Goal: Task Accomplishment & Management: Manage account settings

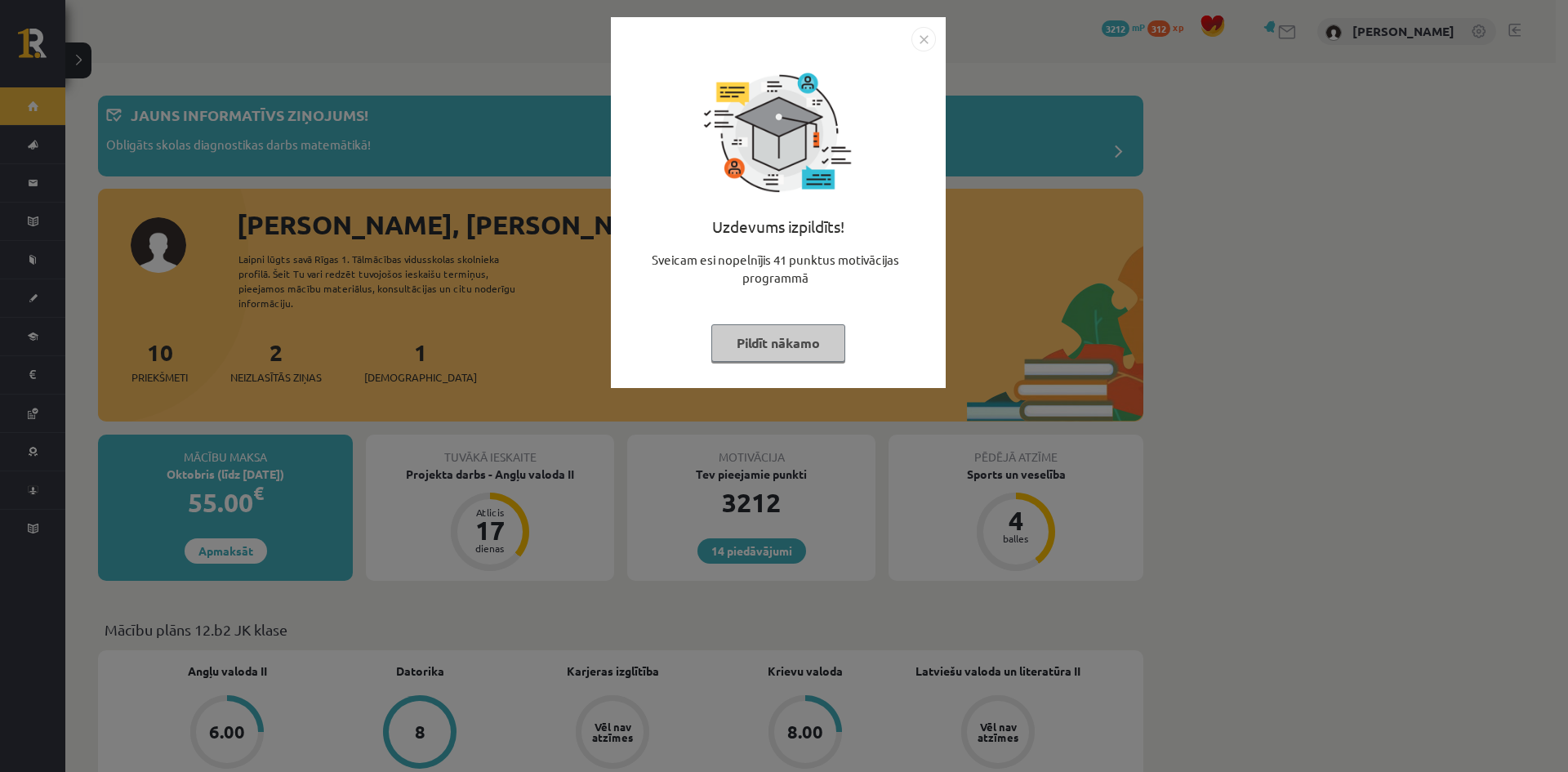
click at [925, 38] on img "Close" at bounding box center [923, 39] width 25 height 25
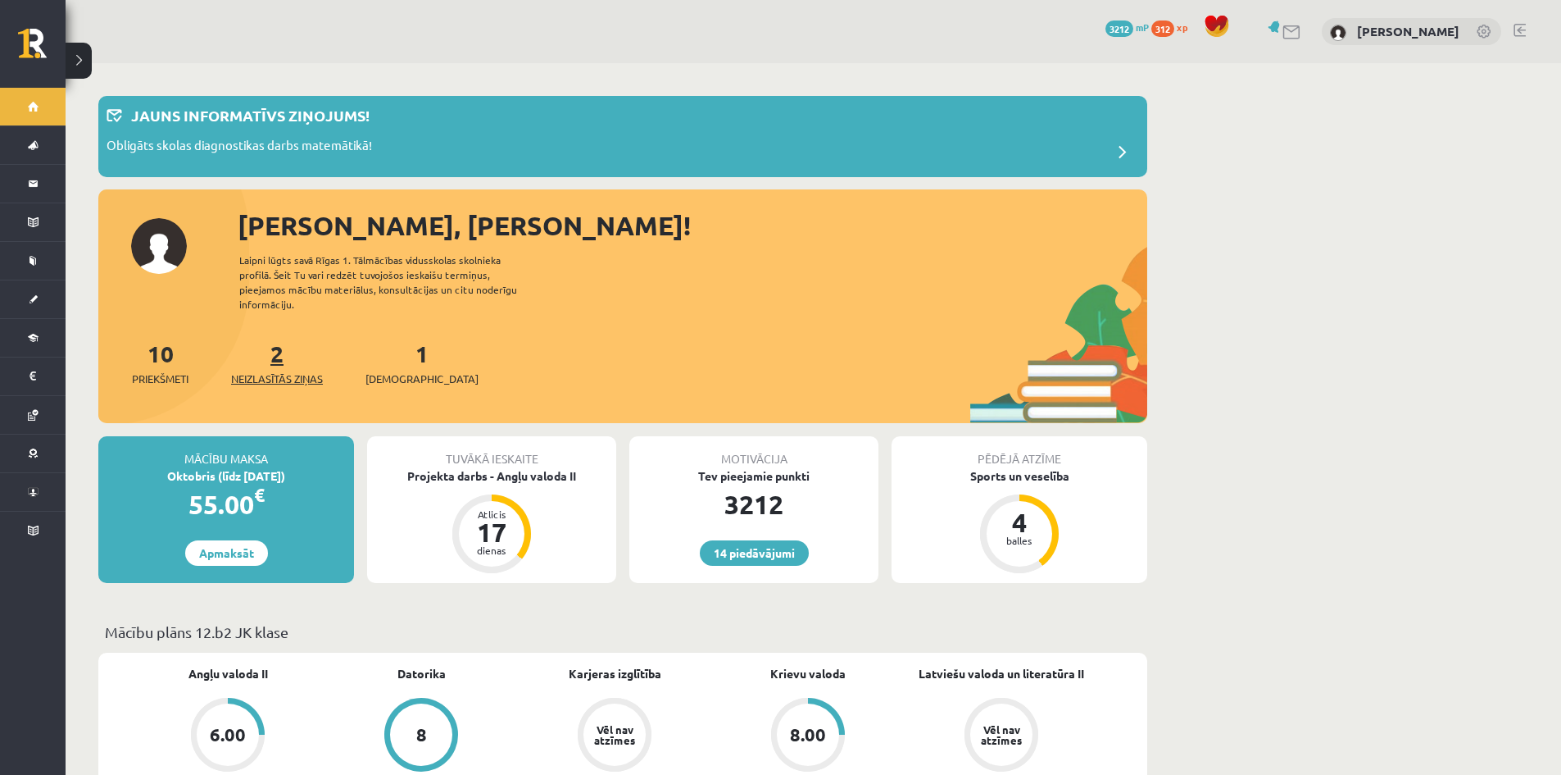
click at [282, 342] on link "2 Neizlasītās ziņas" at bounding box center [277, 362] width 92 height 48
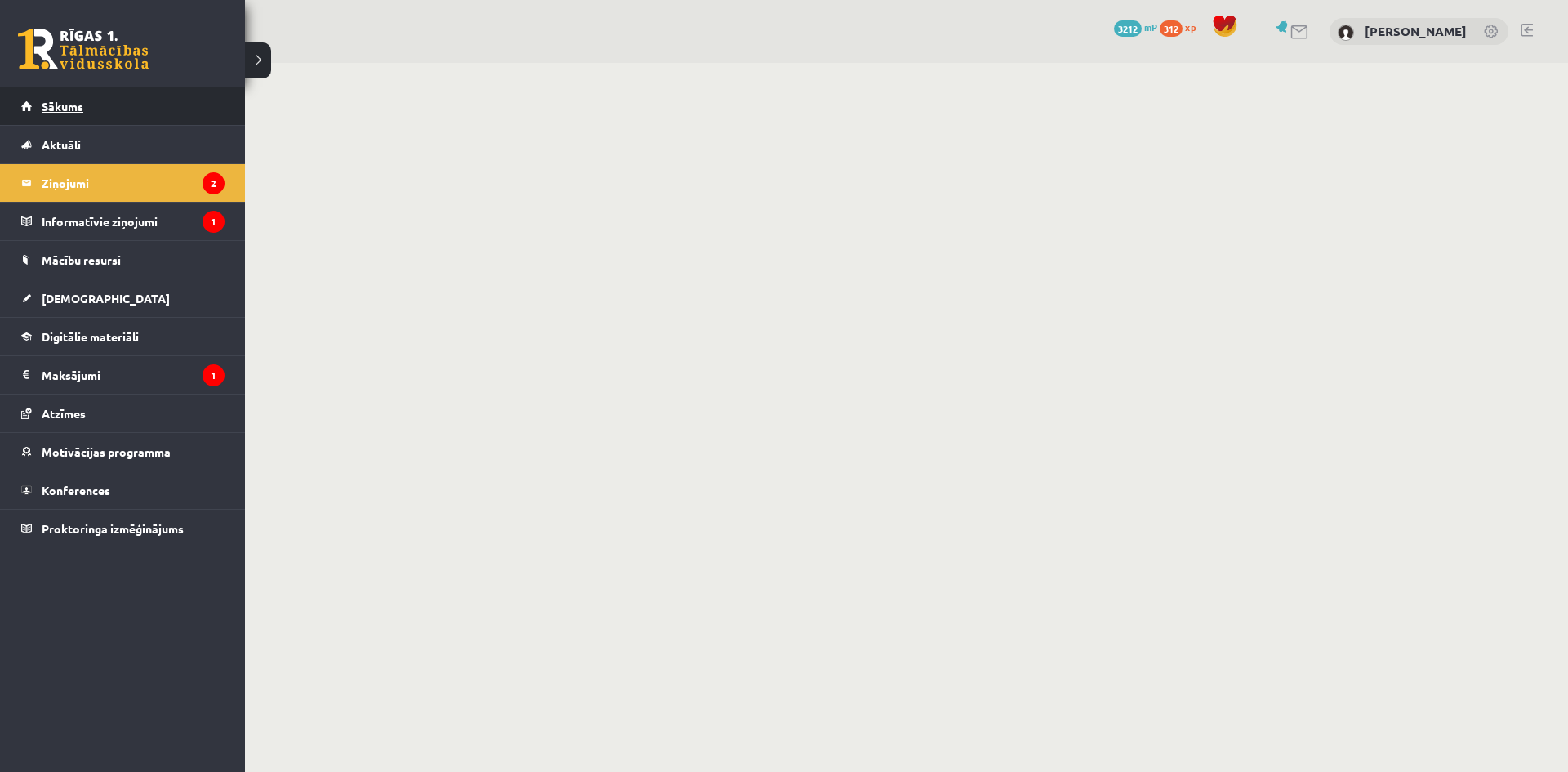
click at [74, 102] on span "Sākums" at bounding box center [63, 106] width 42 height 15
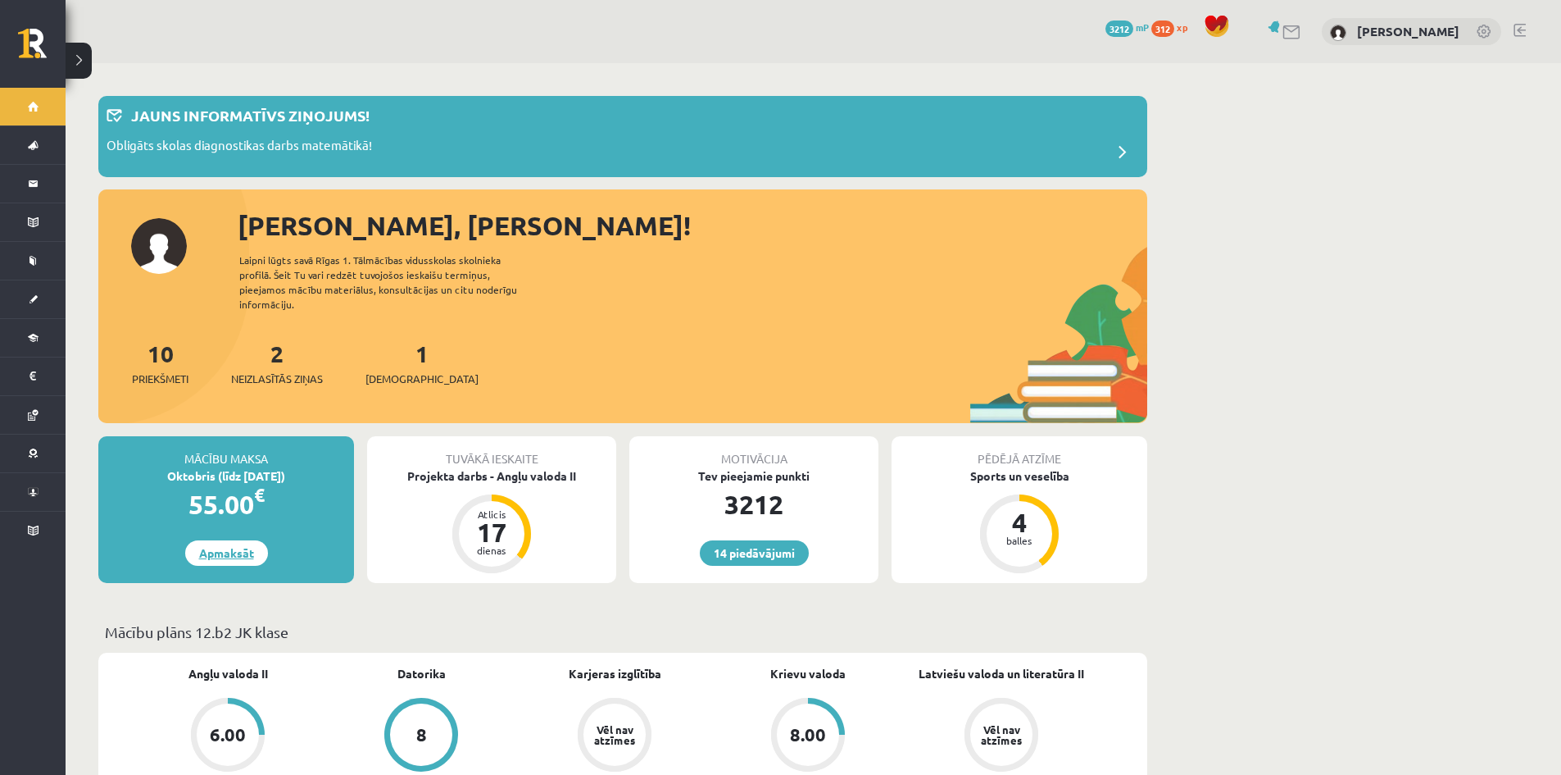
click at [234, 540] on link "Apmaksāt" at bounding box center [226, 552] width 83 height 25
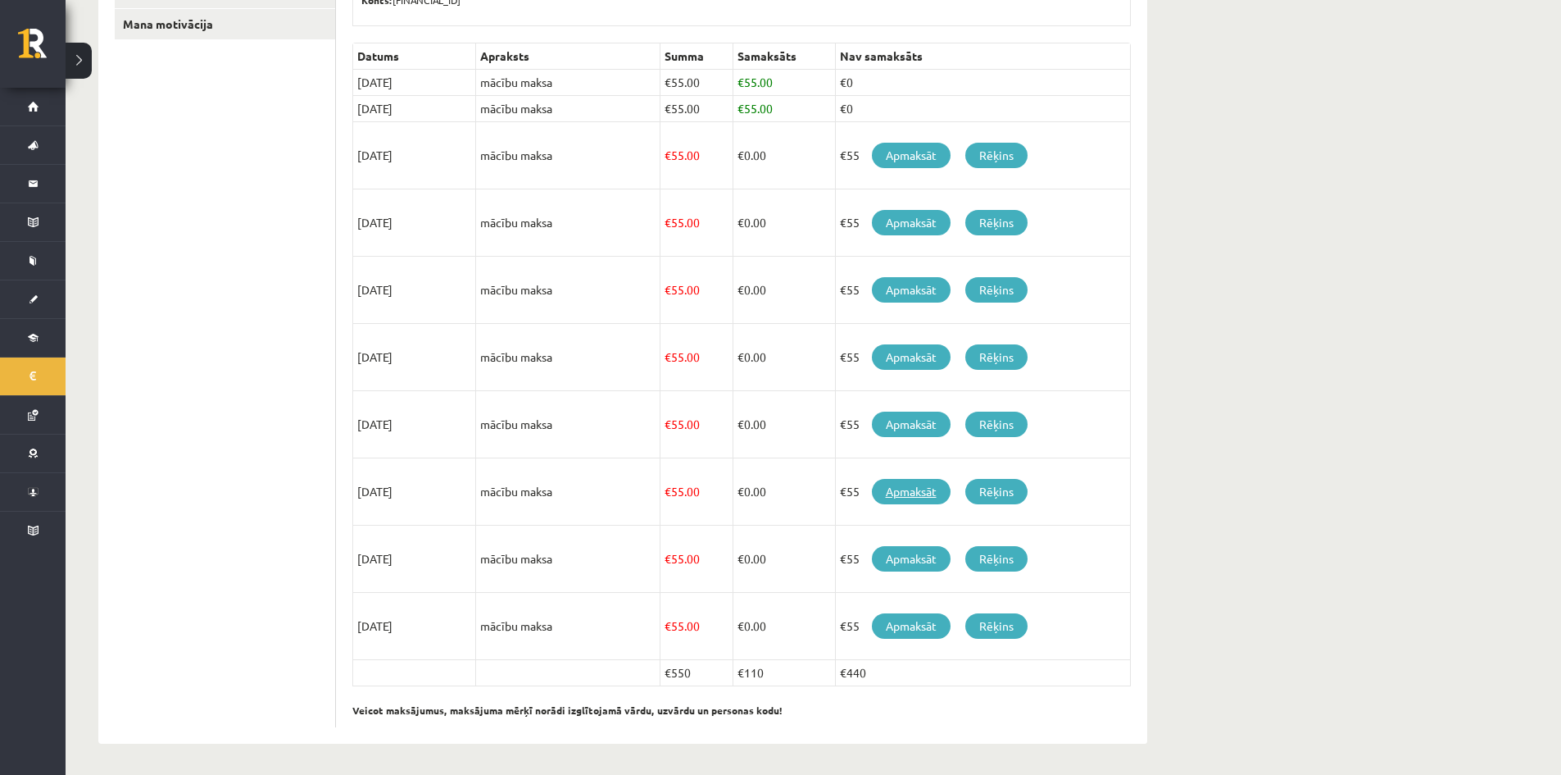
scroll to position [347, 0]
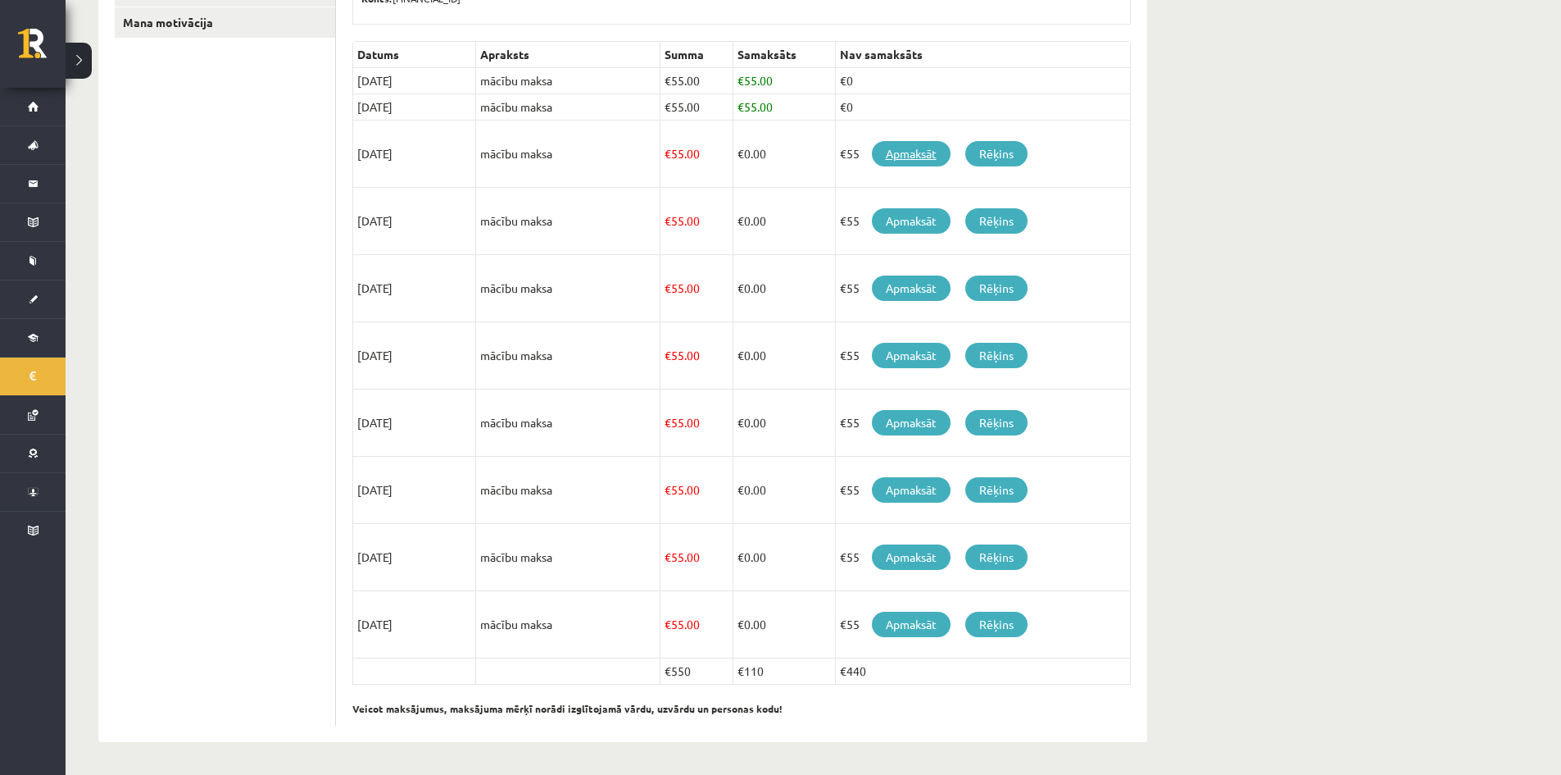
click at [920, 160] on link "Apmaksāt" at bounding box center [911, 153] width 79 height 25
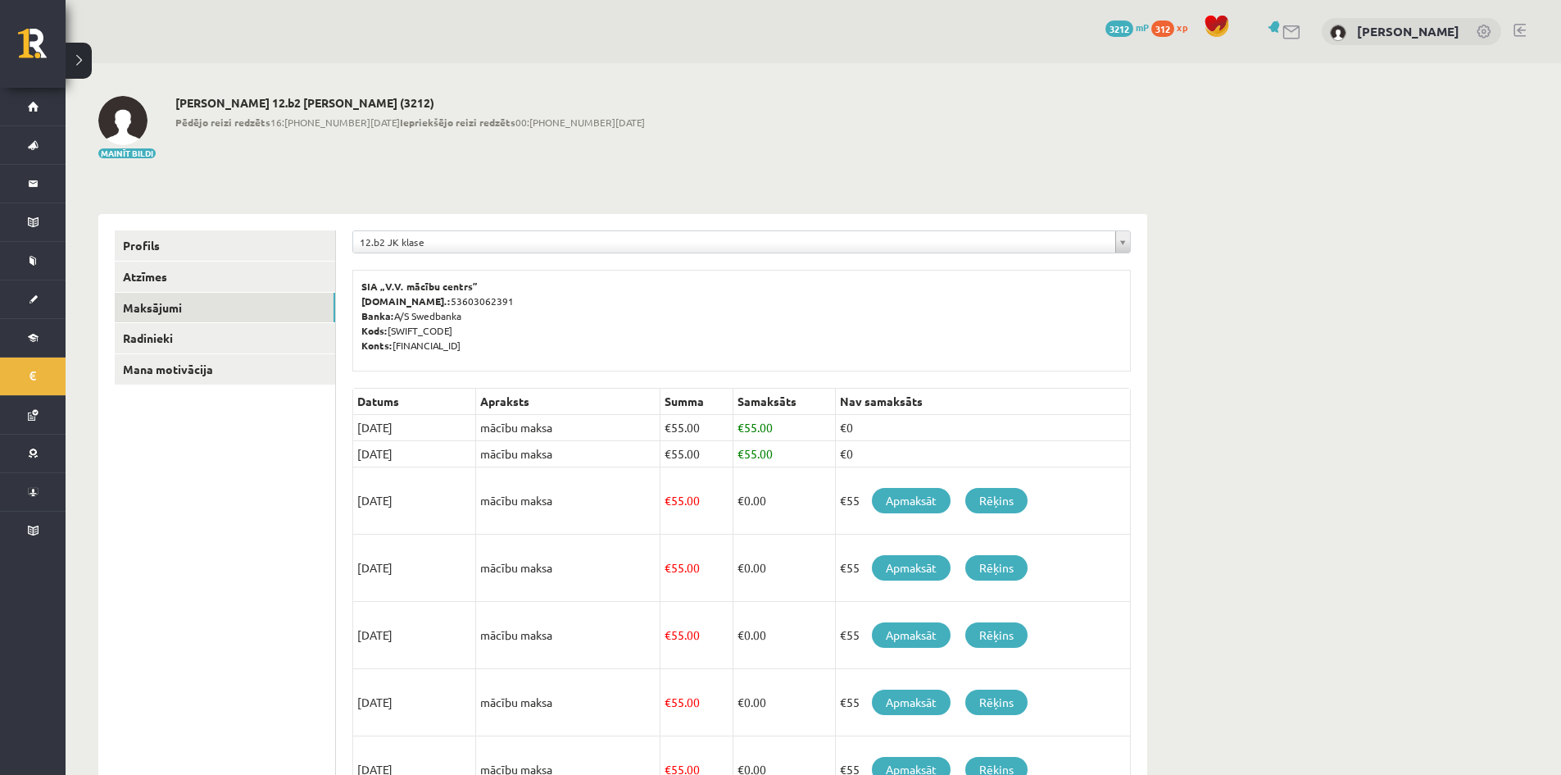
scroll to position [347, 0]
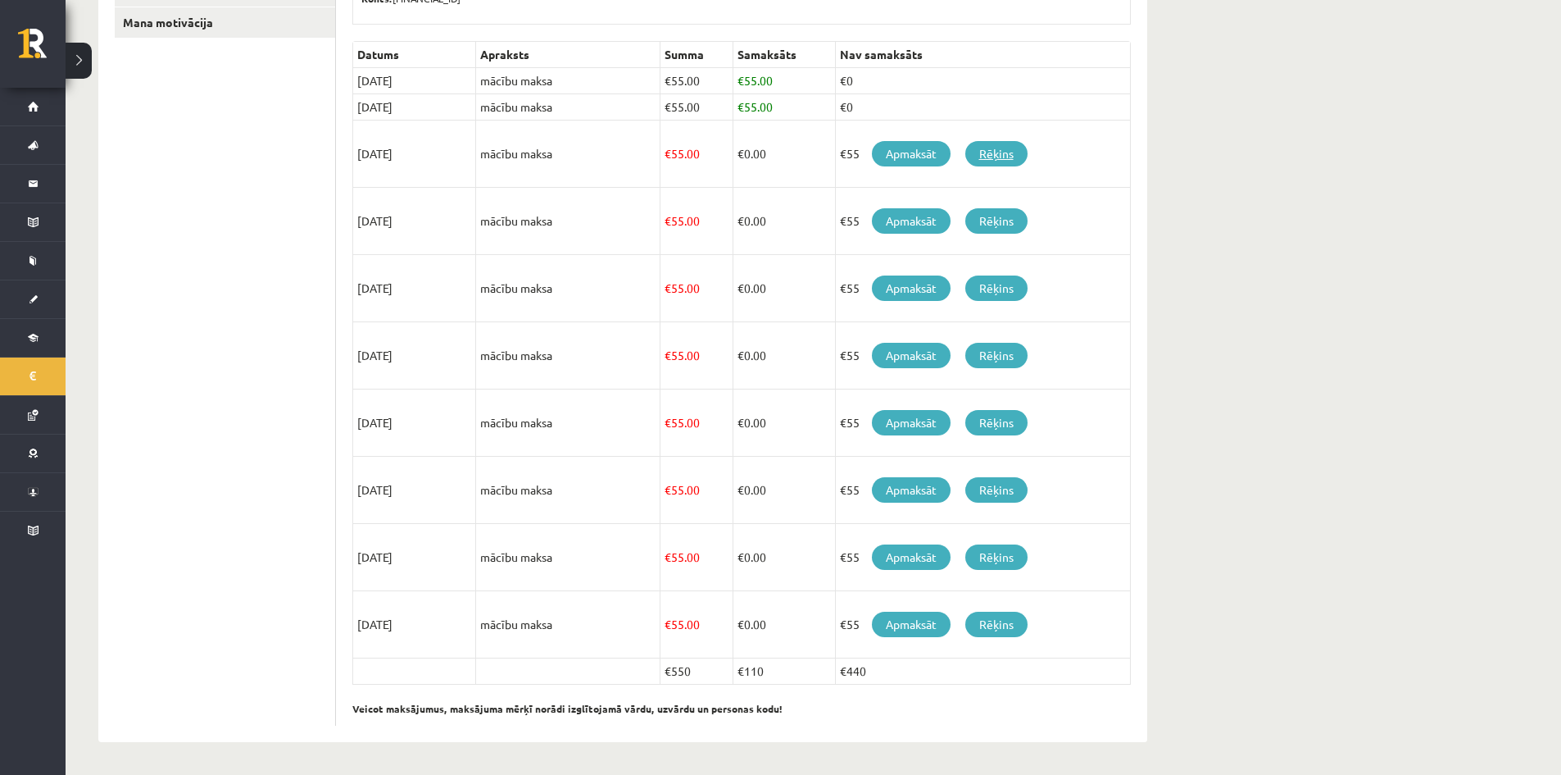
click at [989, 152] on link "Rēķins" at bounding box center [996, 153] width 62 height 25
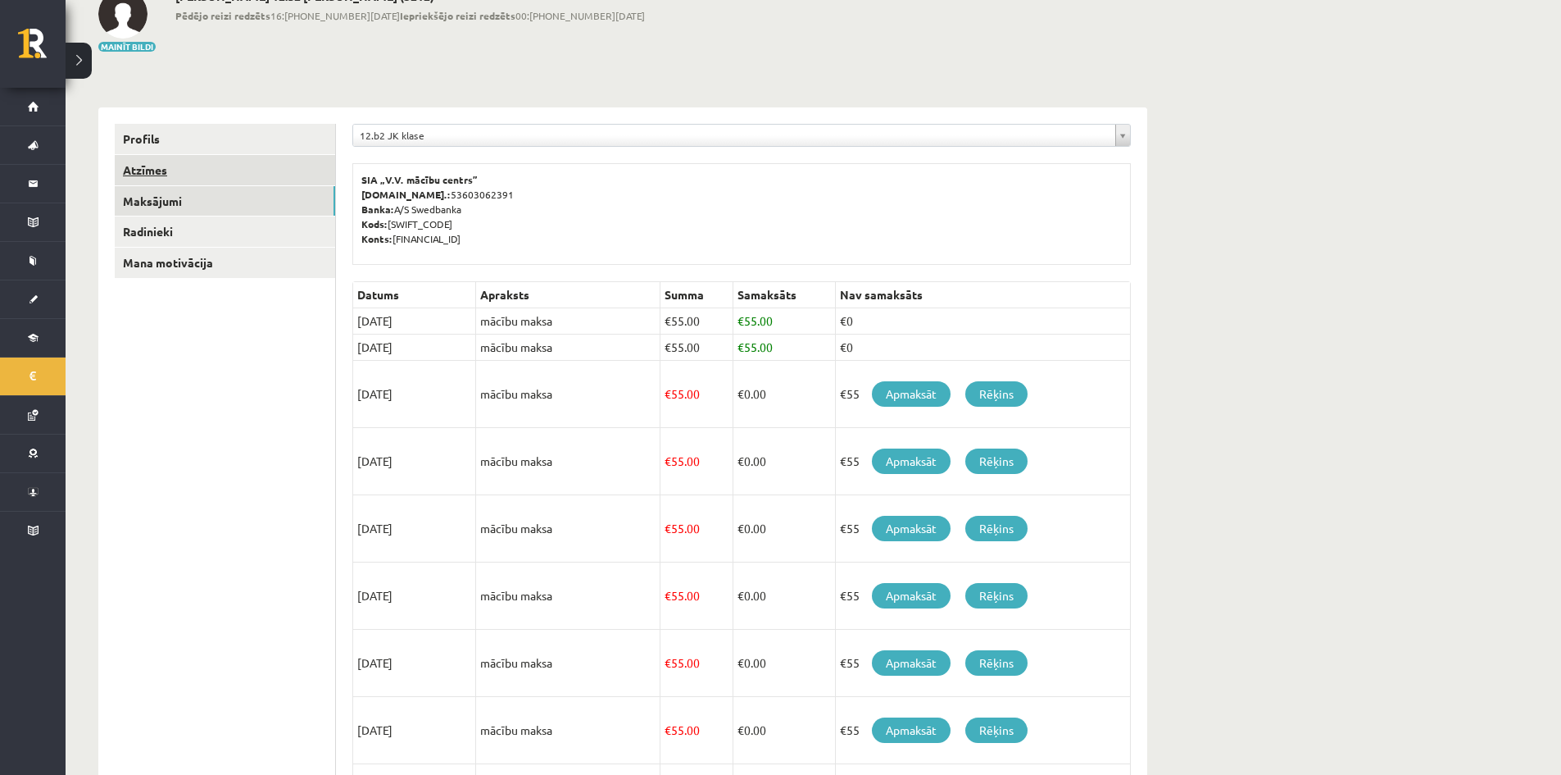
scroll to position [101, 0]
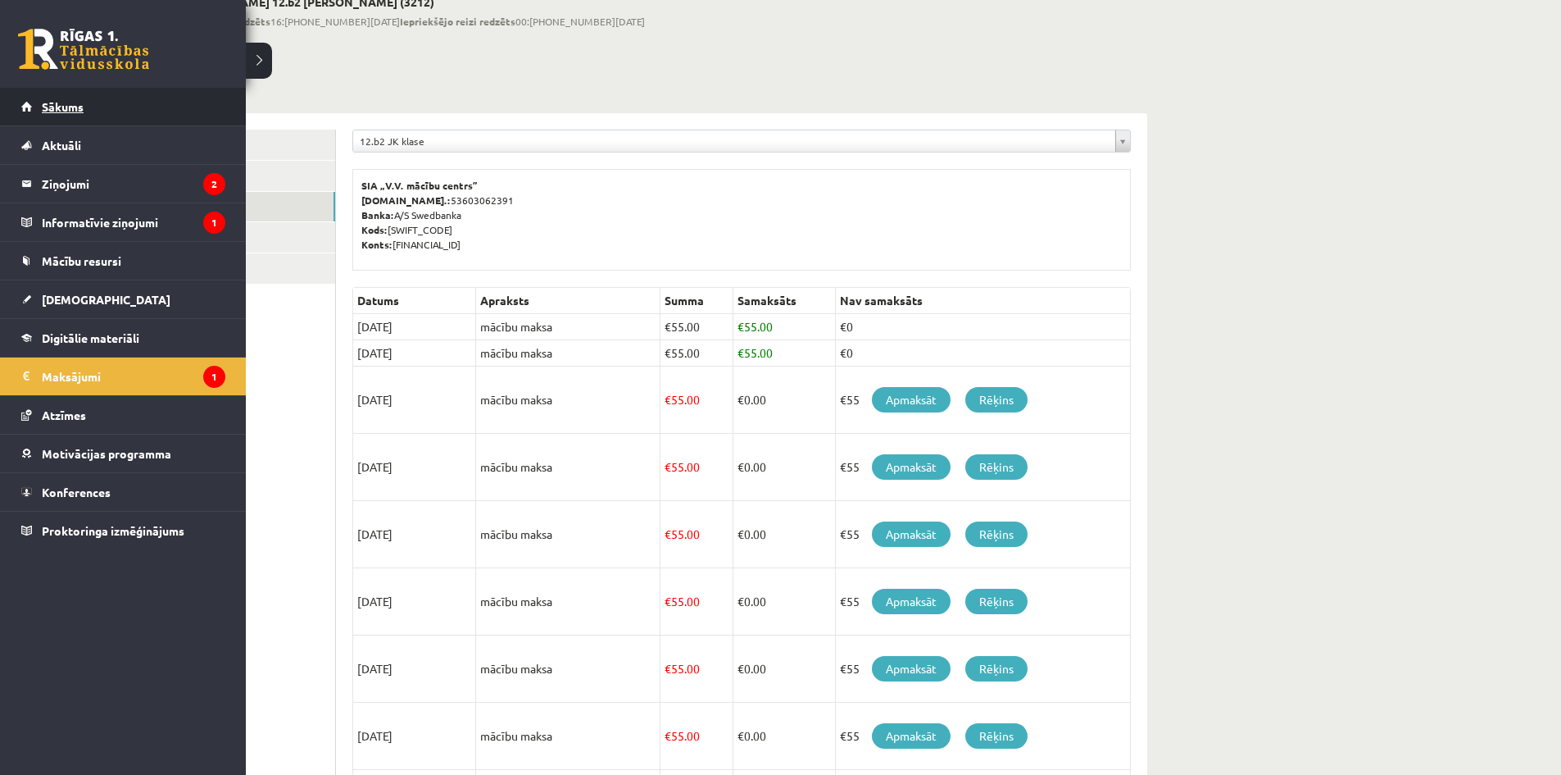
click at [53, 111] on span "Sākums" at bounding box center [63, 106] width 42 height 15
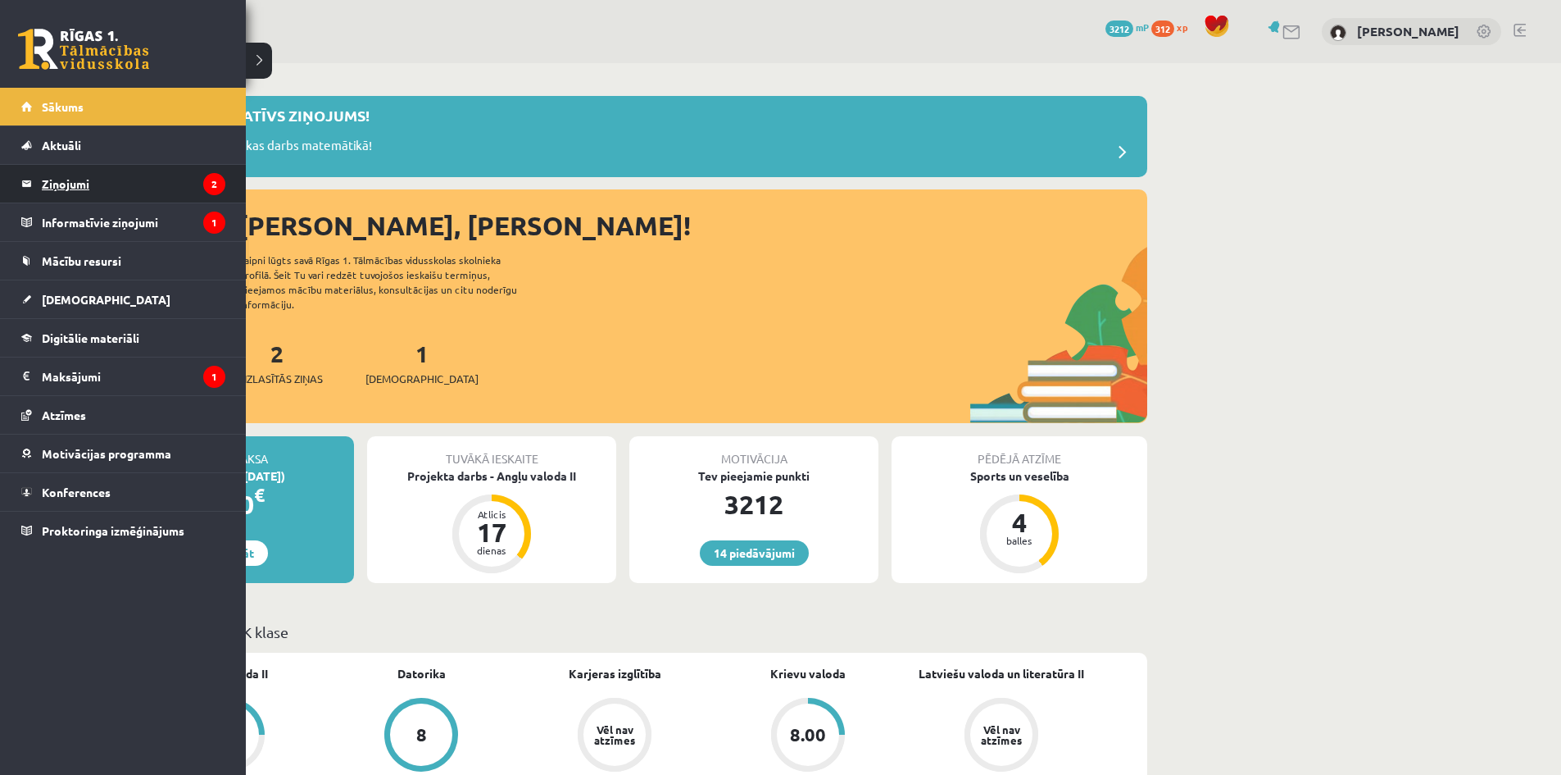
click at [70, 181] on legend "Ziņojumi 2" at bounding box center [134, 184] width 184 height 38
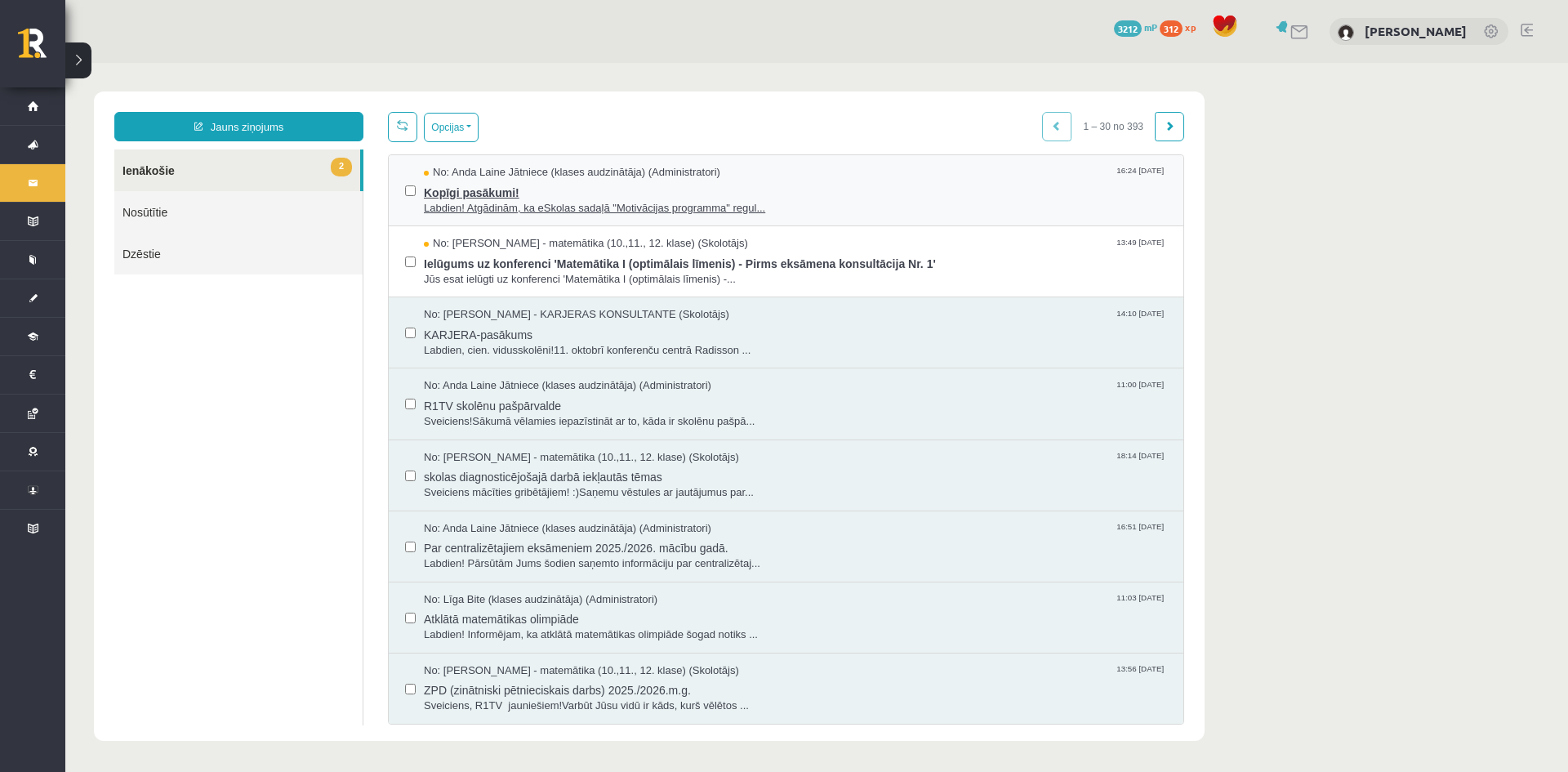
click at [518, 190] on span "Kopīgi pasākumi!" at bounding box center [795, 190] width 743 height 20
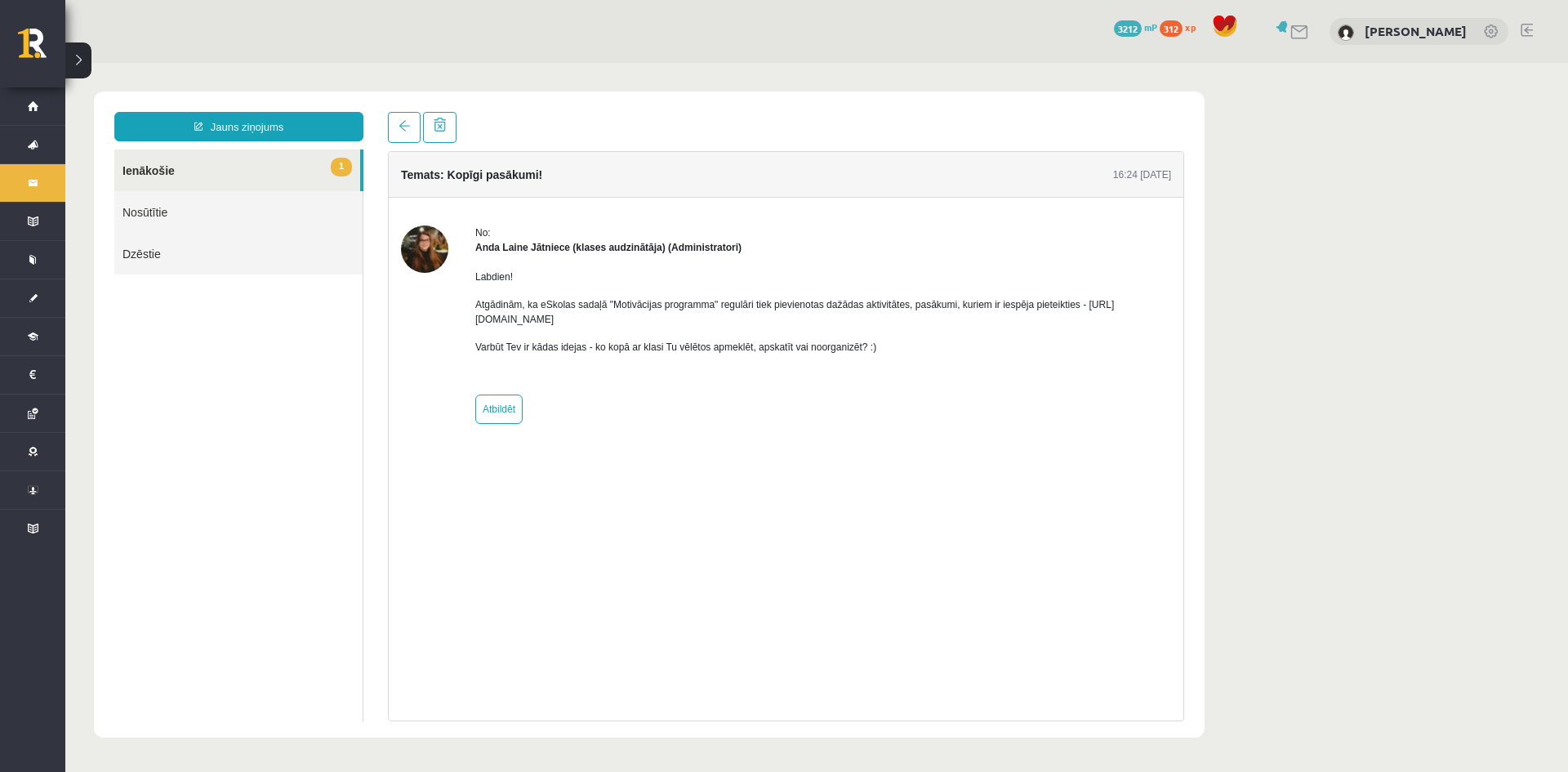
click at [160, 171] on link "1 Ienākošie" at bounding box center [237, 170] width 246 height 42
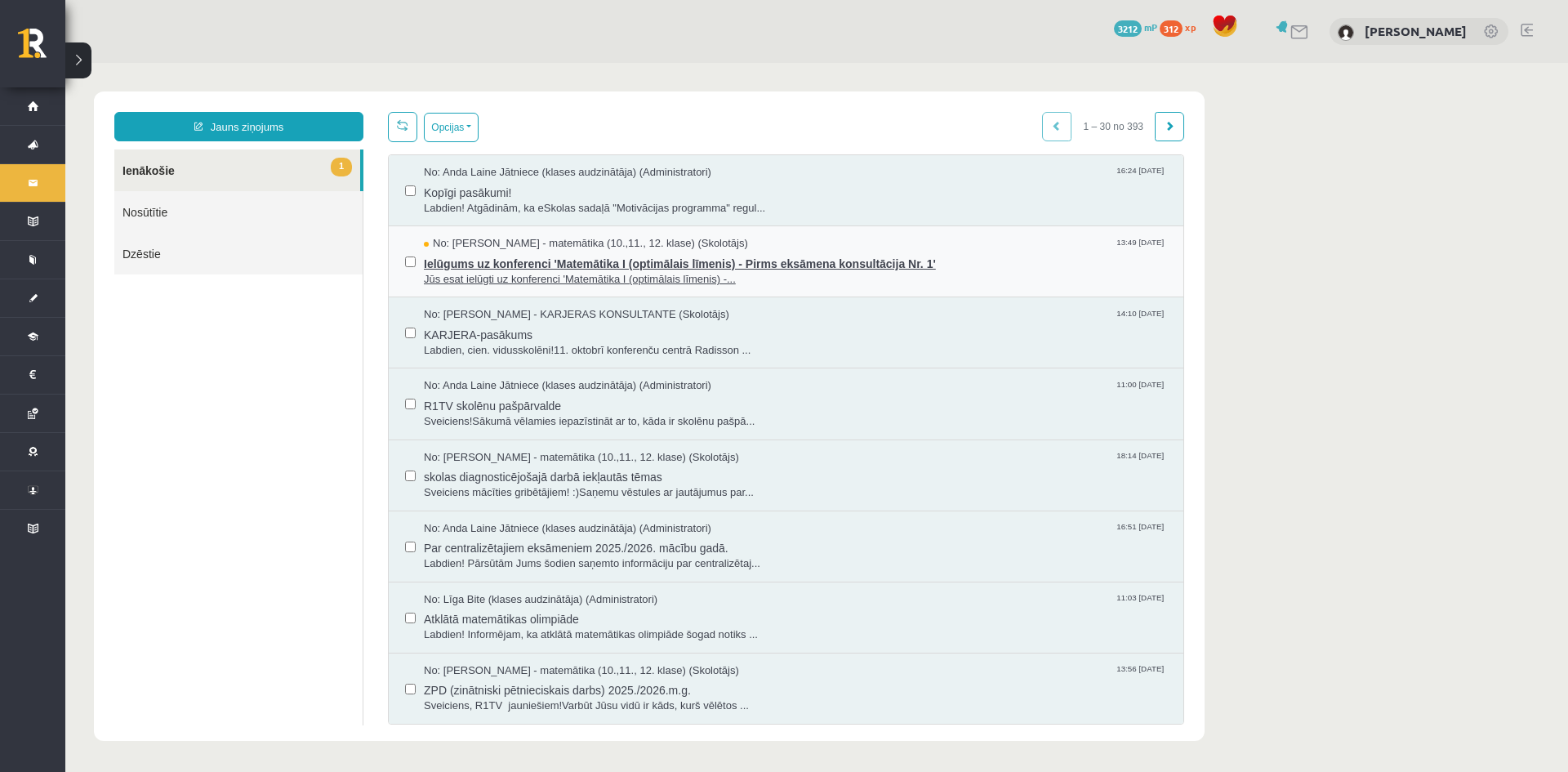
click at [527, 264] on span "Ielūgums uz konferenci 'Matemātika I (optimālais līmenis) - Pirms eksāmena kons…" at bounding box center [795, 261] width 743 height 20
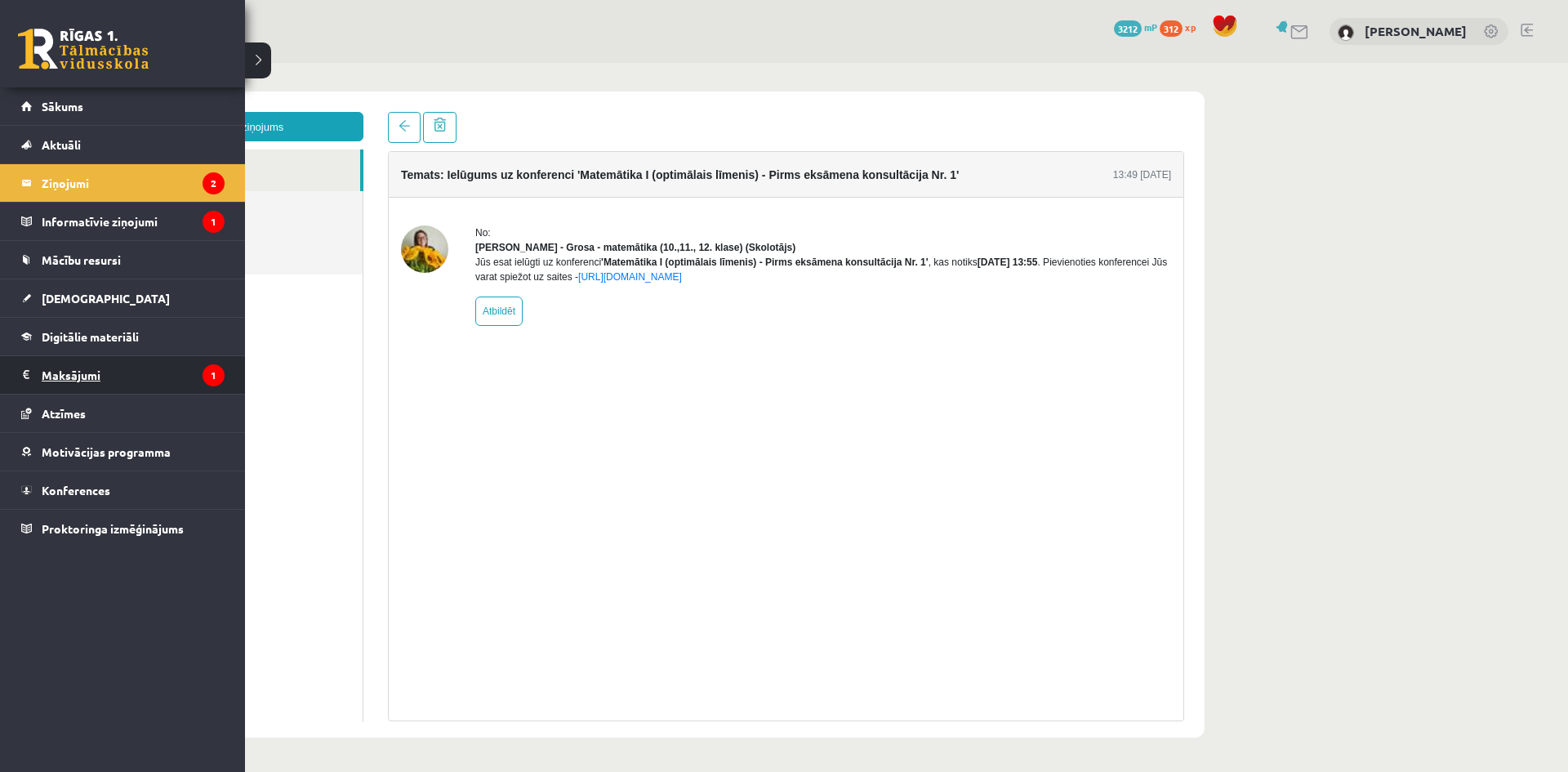
click at [65, 378] on legend "Maksājumi 1" at bounding box center [133, 375] width 183 height 38
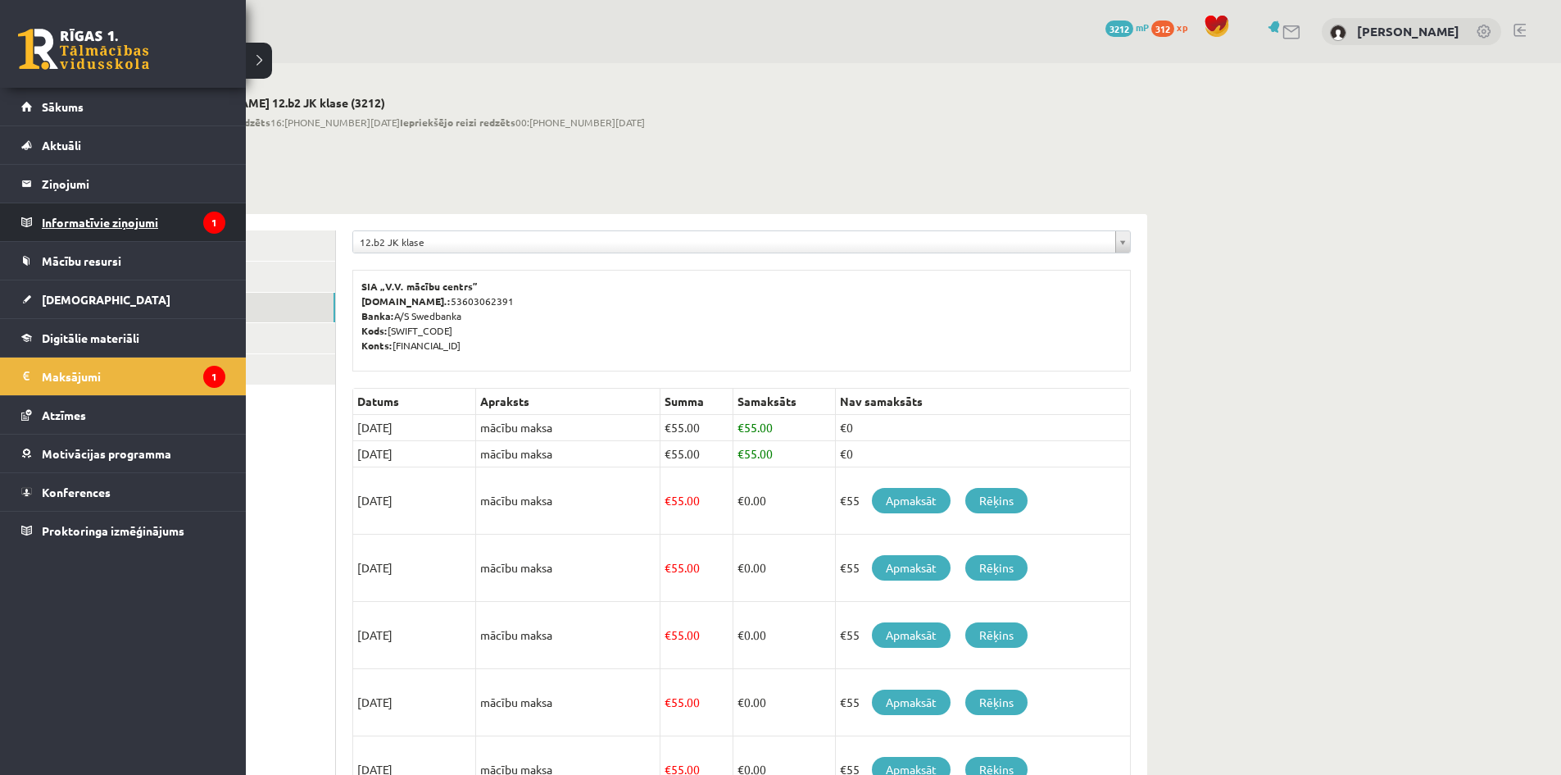
click at [82, 220] on legend "Informatīvie ziņojumi 1" at bounding box center [134, 222] width 184 height 38
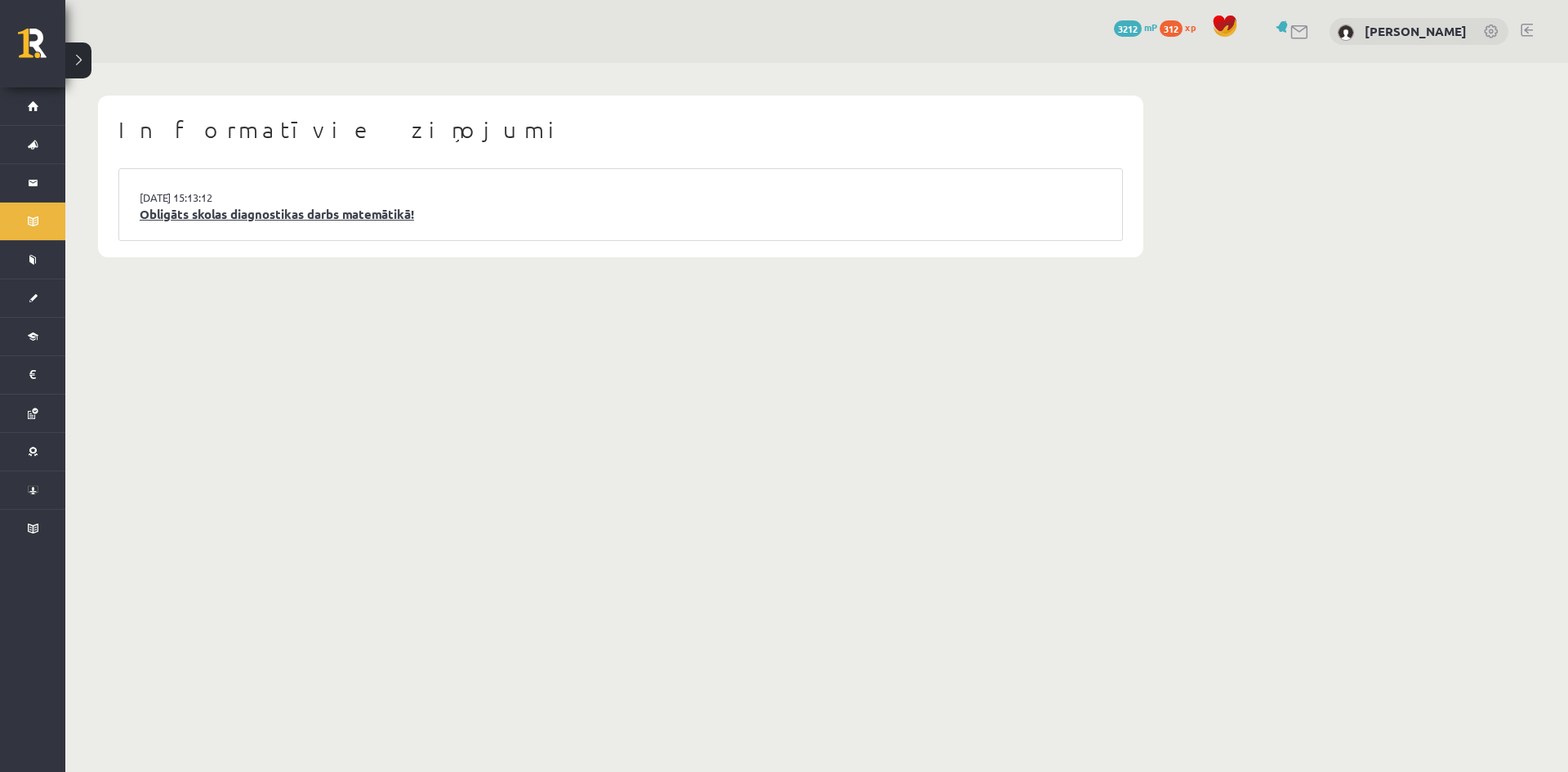
click at [317, 216] on link "Obligāts skolas diagnostikas darbs matemātikā!" at bounding box center [620, 214] width 961 height 19
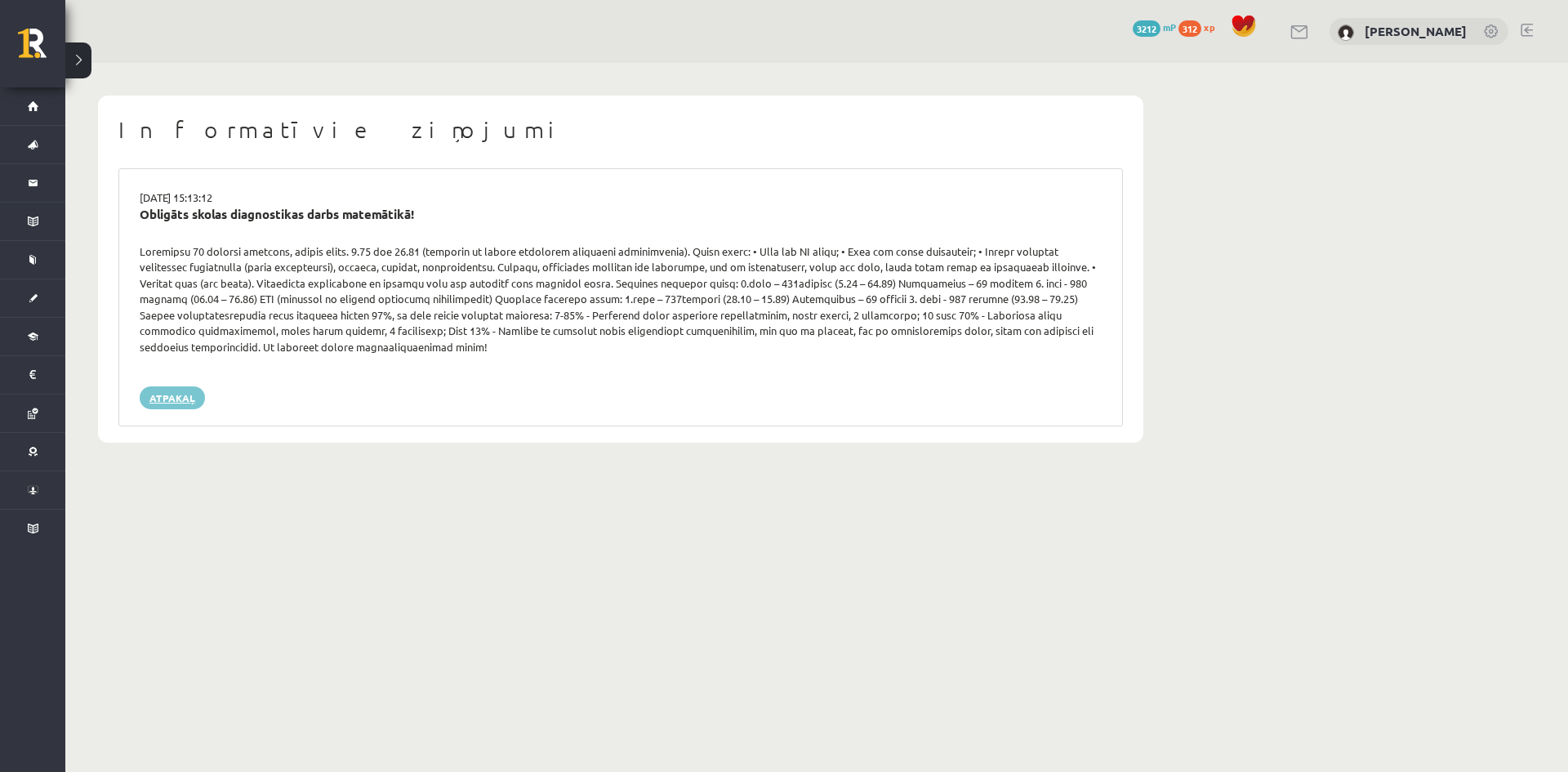
click at [167, 392] on link "Atpakaļ" at bounding box center [172, 397] width 66 height 23
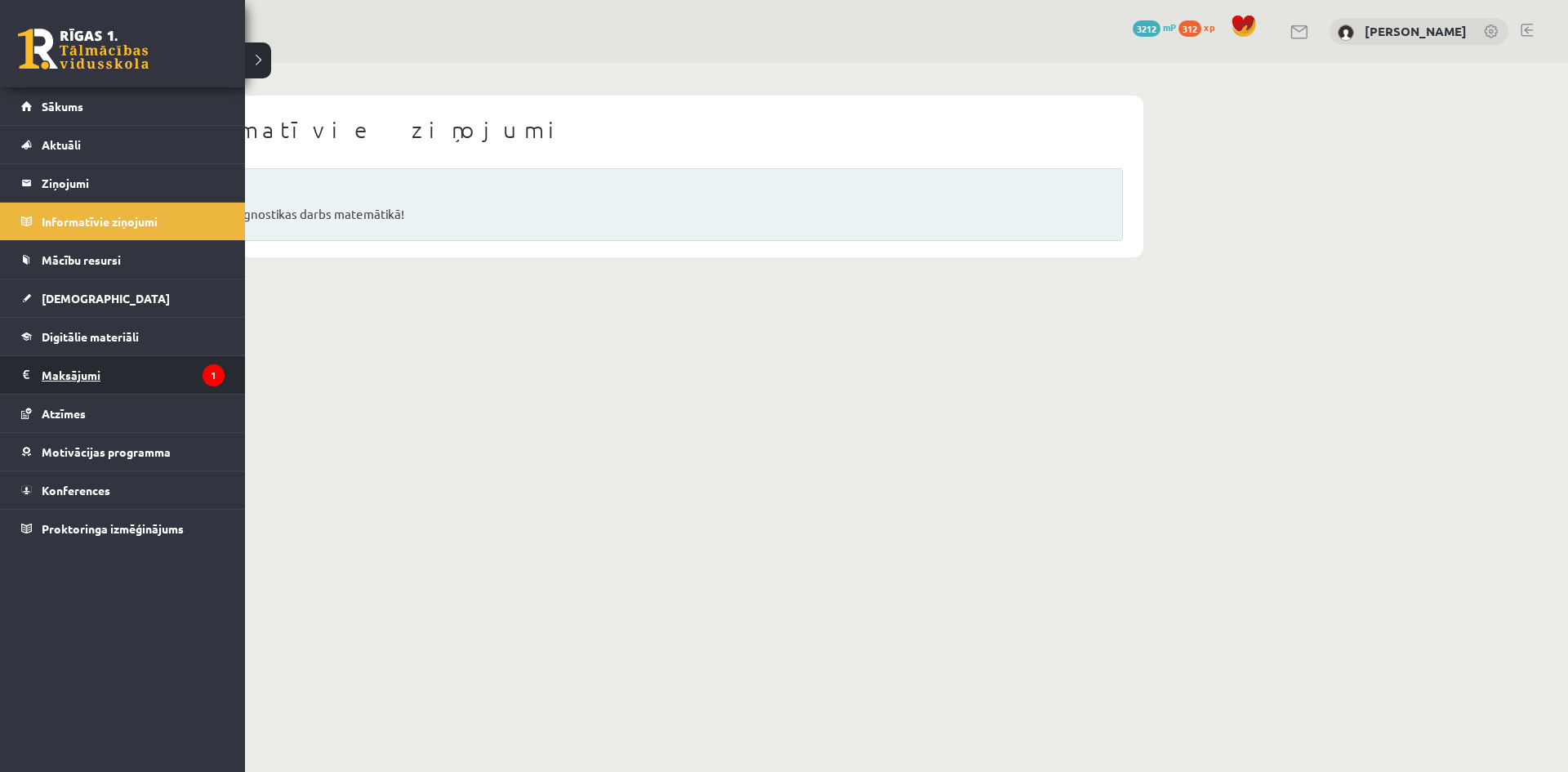
click at [90, 378] on legend "Maksājumi 1" at bounding box center [133, 375] width 183 height 38
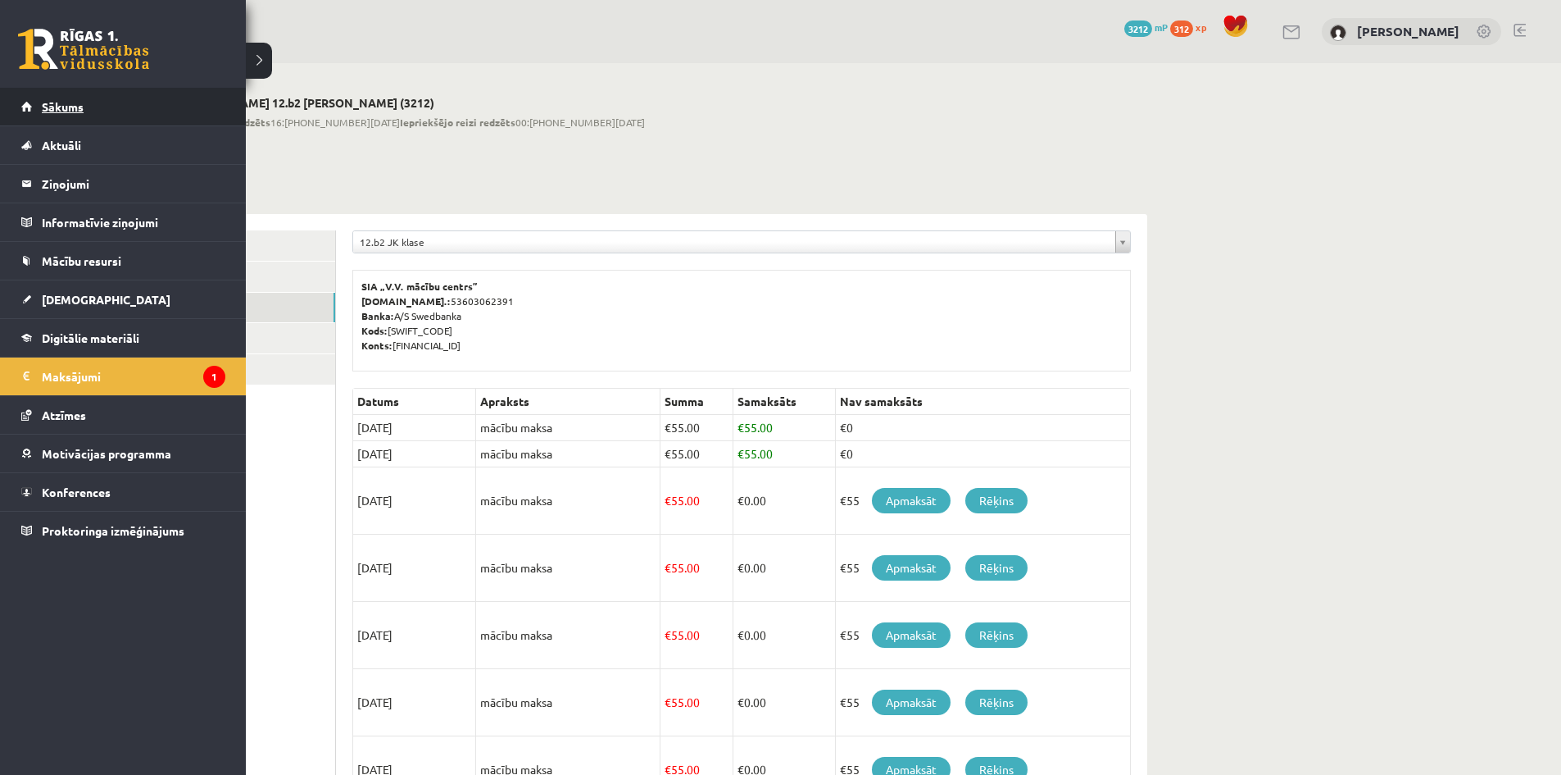
click at [52, 89] on link "Sākums" at bounding box center [123, 107] width 204 height 38
